Goal: Task Accomplishment & Management: Use online tool/utility

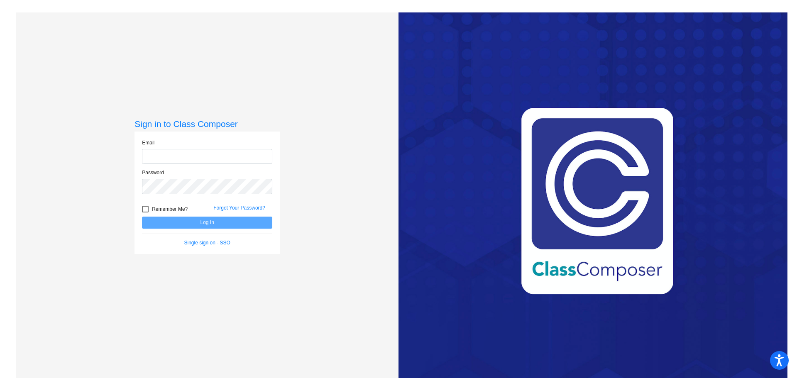
click at [174, 155] on input "email" at bounding box center [207, 156] width 130 height 15
type input "[EMAIL_ADDRESS][DOMAIN_NAME]"
click at [181, 179] on div "Password" at bounding box center [207, 181] width 130 height 25
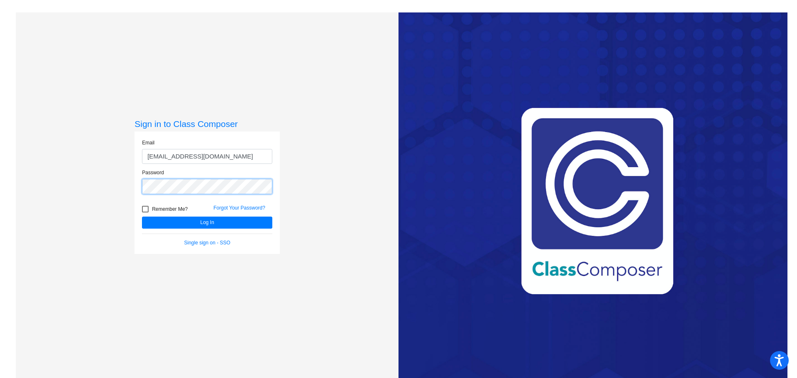
click at [142, 217] on button "Log In" at bounding box center [207, 223] width 130 height 12
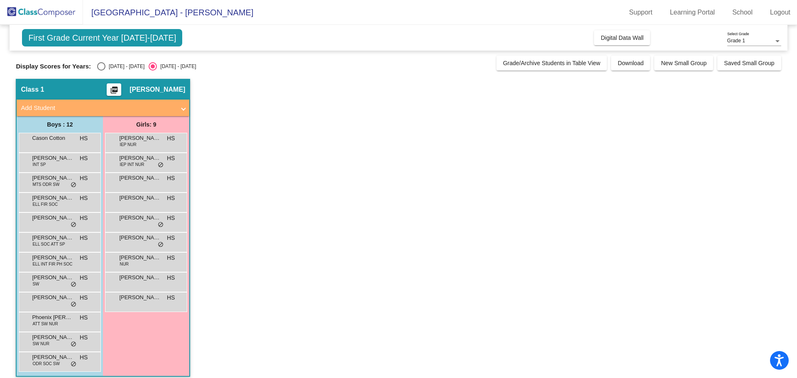
scroll to position [7, 0]
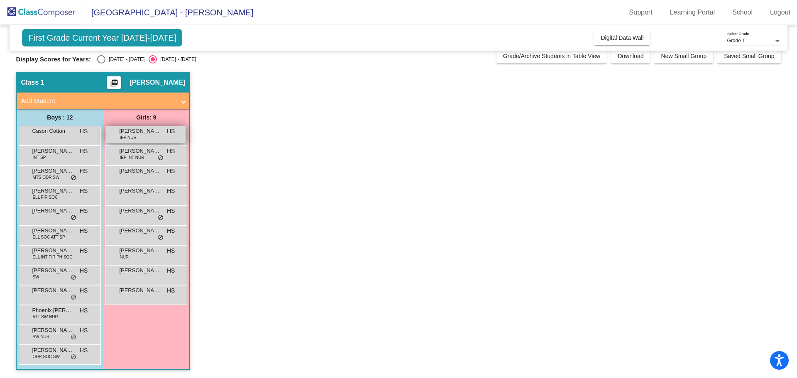
click at [171, 137] on div "[PERSON_NAME] IEP NUR HS lock do_not_disturb_alt" at bounding box center [145, 134] width 79 height 17
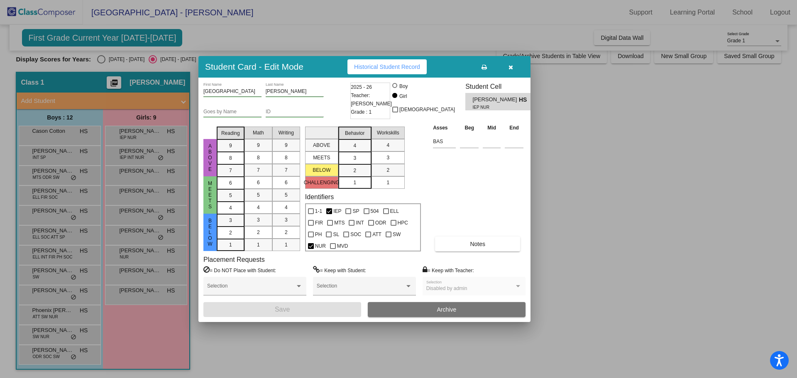
click at [152, 218] on div at bounding box center [398, 189] width 797 height 378
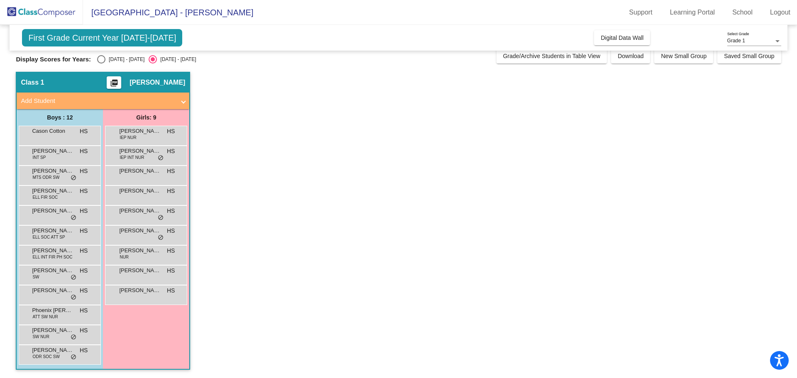
click at [152, 218] on div "[PERSON_NAME] [PERSON_NAME] lock do_not_disturb_alt" at bounding box center [145, 214] width 79 height 17
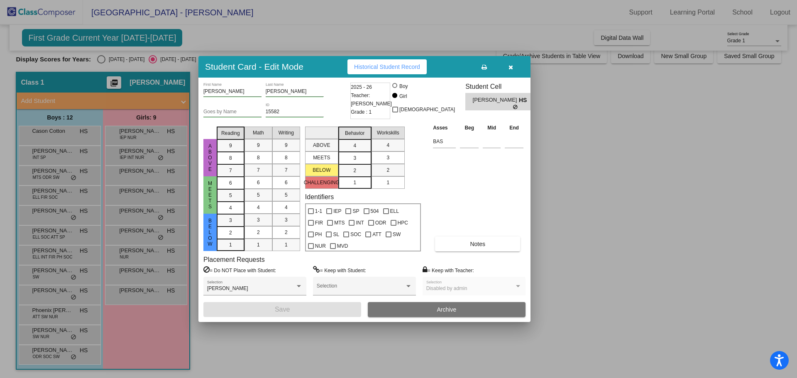
click at [152, 236] on div at bounding box center [398, 189] width 797 height 378
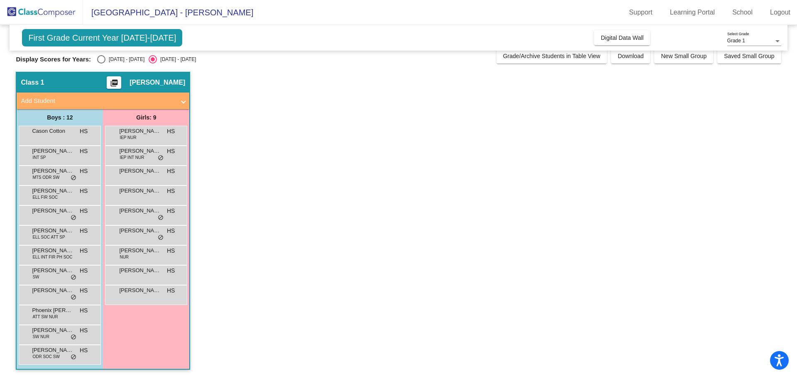
click at [152, 236] on div "Paisley Leonard HS lock do_not_disturb_alt" at bounding box center [145, 234] width 79 height 17
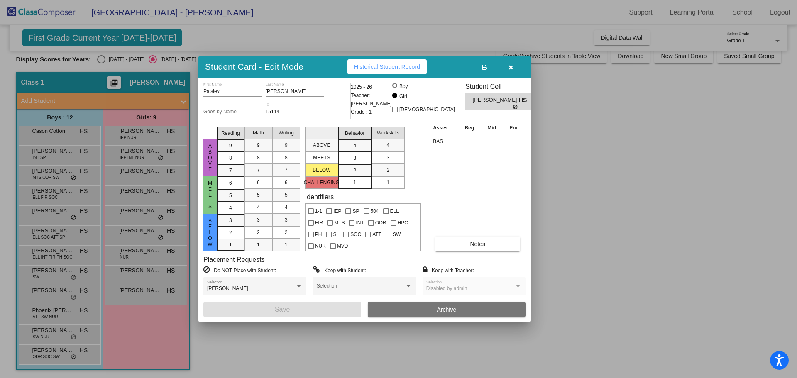
click at [52, 358] on div at bounding box center [398, 189] width 797 height 378
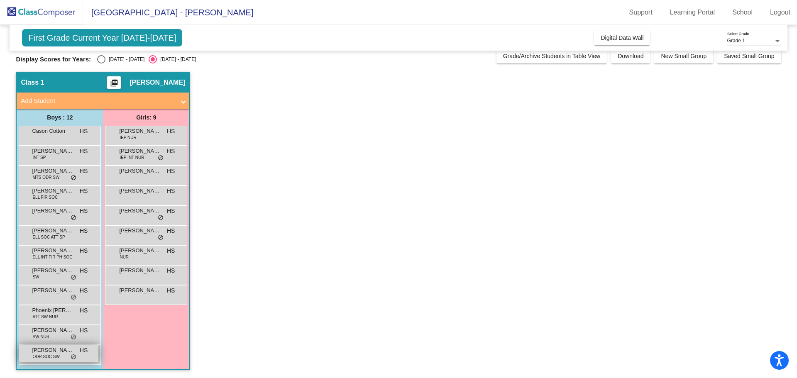
click at [51, 358] on span "ODR SOC SW" at bounding box center [45, 357] width 27 height 6
